Goal: Transaction & Acquisition: Purchase product/service

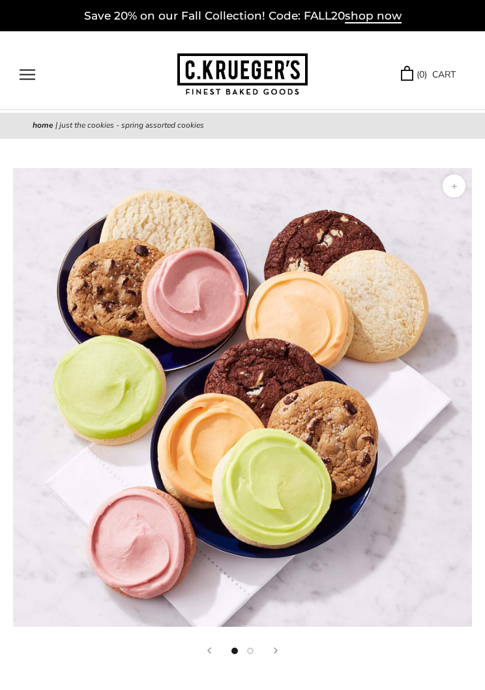
click at [30, 74] on button "Open navigation" at bounding box center [28, 74] width 16 height 11
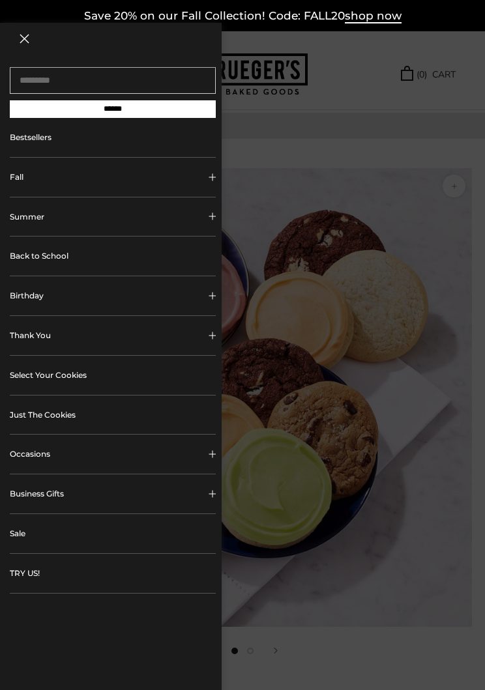
click at [126, 372] on link "Select Your Cookies" at bounding box center [113, 375] width 206 height 39
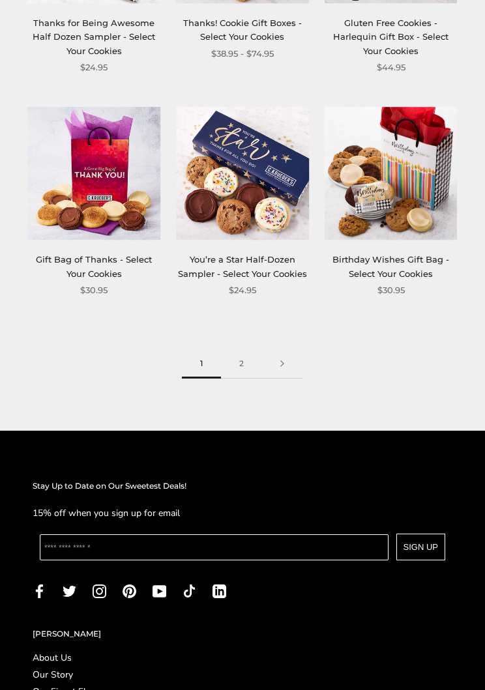
scroll to position [1764, 0]
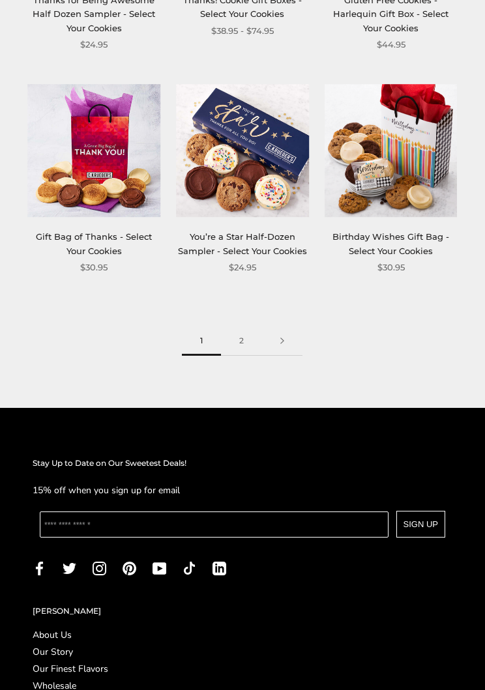
click at [284, 327] on link at bounding box center [282, 341] width 40 height 29
